Goal: Navigation & Orientation: Find specific page/section

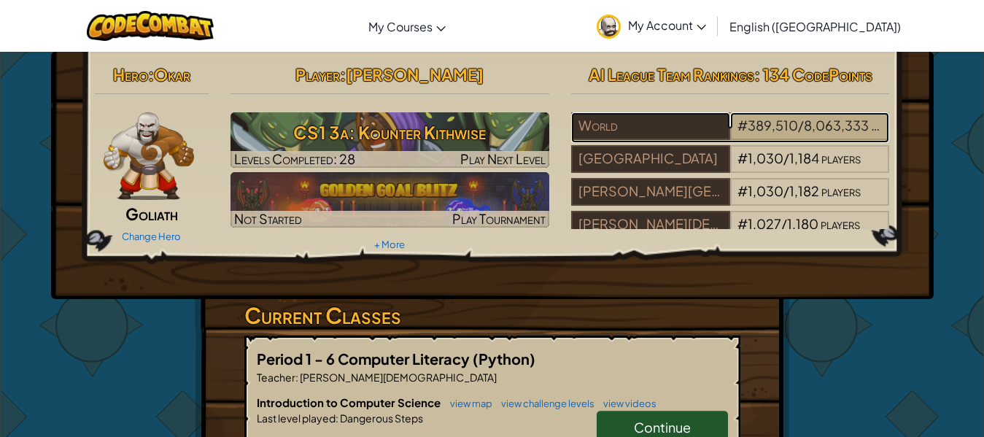
click at [840, 120] on span "8,063,333" at bounding box center [836, 125] width 65 height 17
